Goal: Information Seeking & Learning: Learn about a topic

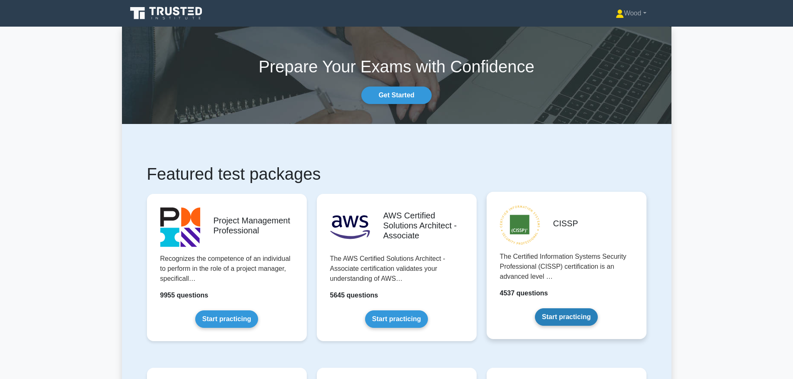
click at [548, 315] on link "Start practicing" at bounding box center [566, 317] width 63 height 17
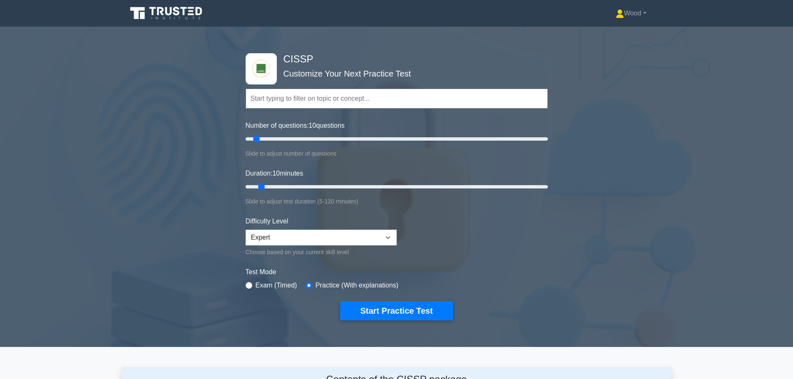
click at [136, 7] on icon at bounding box center [137, 13] width 15 height 12
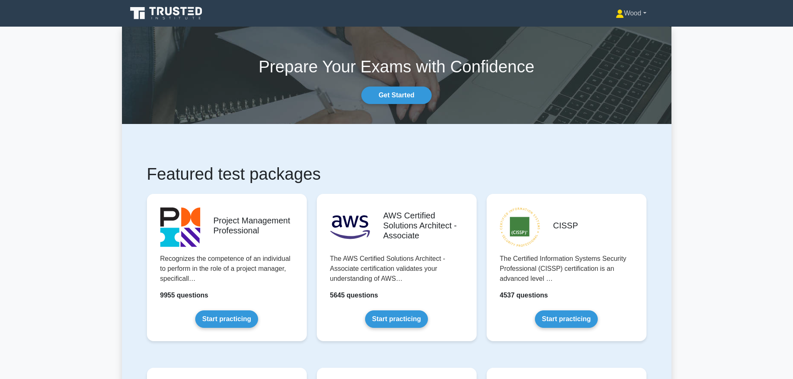
click at [627, 16] on link "Wood" at bounding box center [631, 13] width 71 height 17
click at [183, 16] on icon at bounding box center [167, 13] width 80 height 16
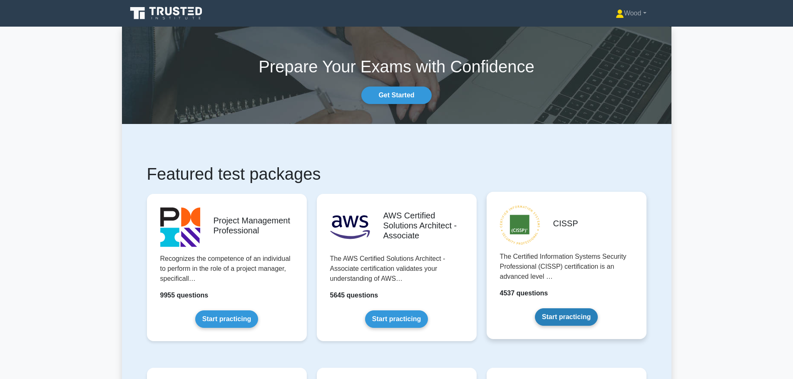
click at [583, 322] on link "Start practicing" at bounding box center [566, 317] width 63 height 17
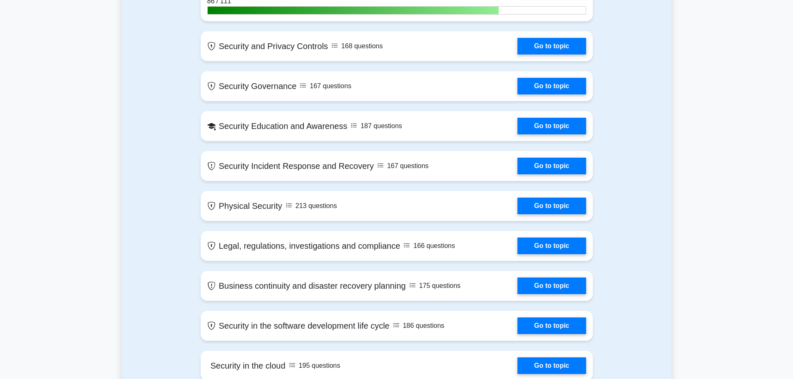
scroll to position [833, 0]
